Goal: Find specific page/section: Find specific page/section

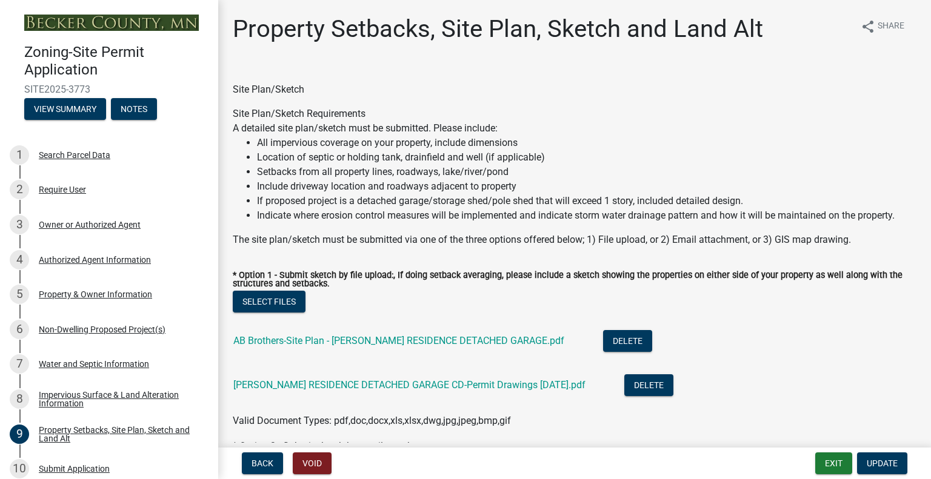
select select "7b13c63f-e699-4112-b373-98fbd28ec536"
select select "23d9b77f-888b-4fb8-92b8-bb321afa0fee"
select select "b56a4575-9846-47cf-8067-c59a4853da22"
select select "b9185151-7fec-488a-a719-f11a93338dbd"
select select "e8ab2dc3-aa3f-46f3-9b4a-37eb25ad84af"
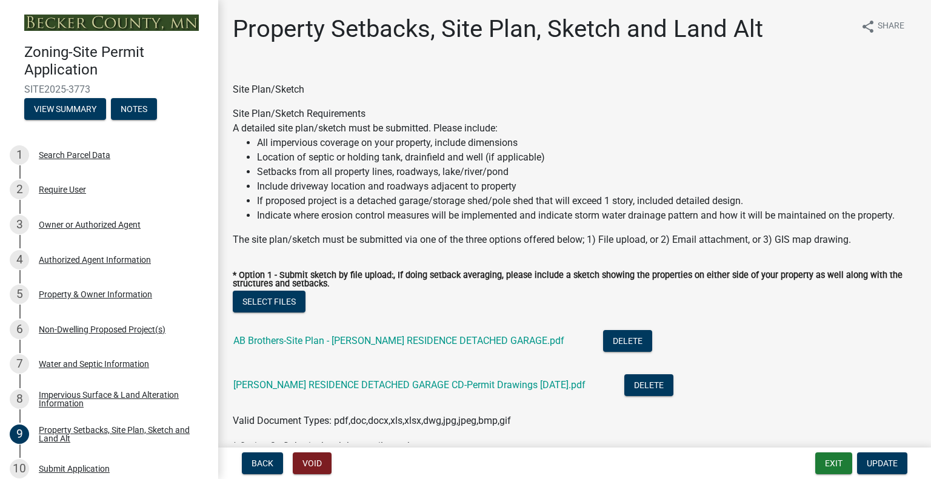
select select "b98836ba-4715-455d-97ab-be9a9df498a8"
select select "c8b8ea71-7088-4e87-a493-7bc88cc2835b"
select select "133211ff-91ce-4a0a-9235-b48a7e2069a0"
select select "19d13e65-c93d-443e-910a-7a17299544cc"
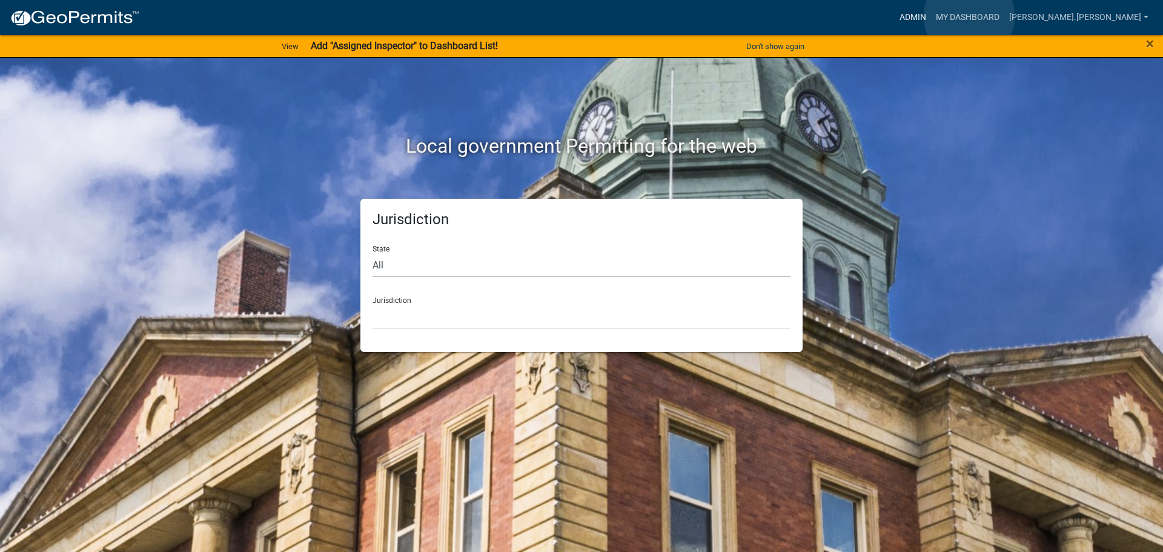
click at [931, 16] on link "Admin" at bounding box center [913, 17] width 36 height 23
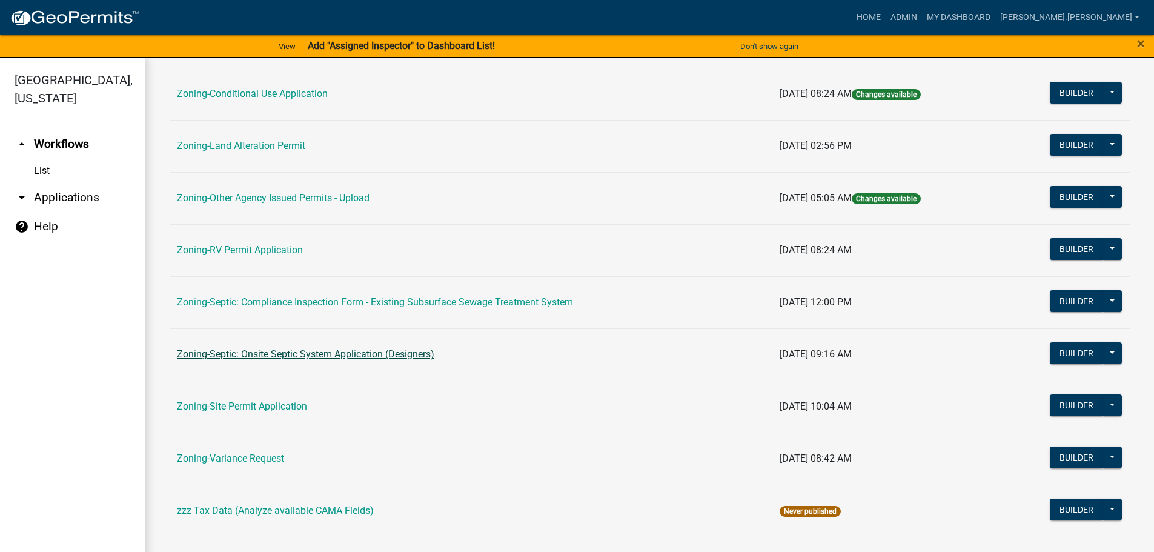
scroll to position [378, 0]
